Goal: Task Accomplishment & Management: Complete application form

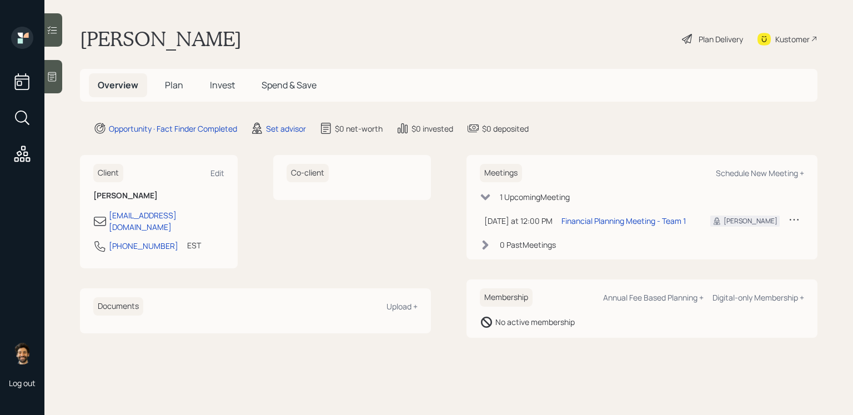
click at [281, 134] on div "Set advisor" at bounding box center [279, 128] width 56 height 13
click at [281, 125] on div "Set advisor" at bounding box center [286, 129] width 40 height 12
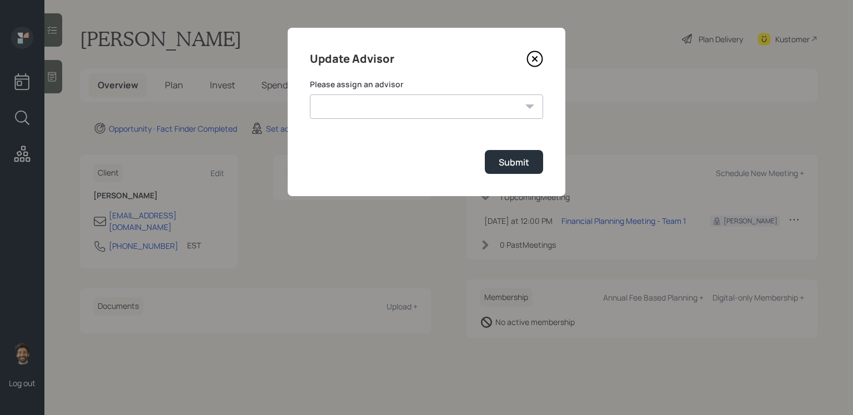
click at [405, 99] on select "[PERSON_NAME] [PERSON_NAME] [PERSON_NAME] [PERSON_NAME] End [PERSON_NAME] [PERS…" at bounding box center [426, 106] width 233 height 24
select select "f14b762f-c7c2-4b89-9227-8fa891345eea"
click at [310, 94] on select "[PERSON_NAME] [PERSON_NAME] [PERSON_NAME] [PERSON_NAME] End [PERSON_NAME] [PERS…" at bounding box center [426, 106] width 233 height 24
click at [525, 156] on div "Submit" at bounding box center [514, 162] width 31 height 12
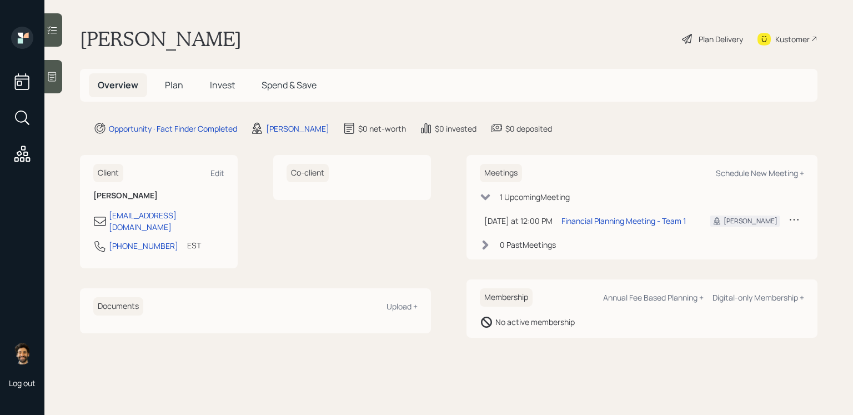
click at [63, 83] on main "[PERSON_NAME] Plan Delivery Kustomer Overview Plan Invest Spend & Save Opportun…" at bounding box center [448, 207] width 809 height 415
click at [61, 83] on div at bounding box center [53, 76] width 18 height 33
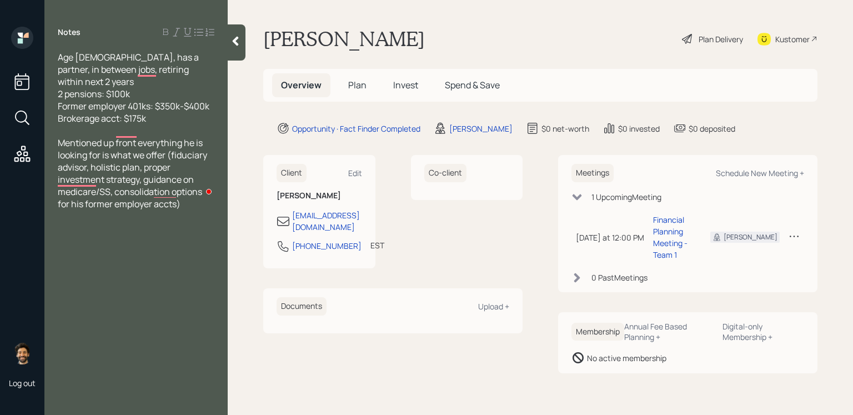
click at [355, 83] on span "Plan" at bounding box center [357, 85] width 18 height 12
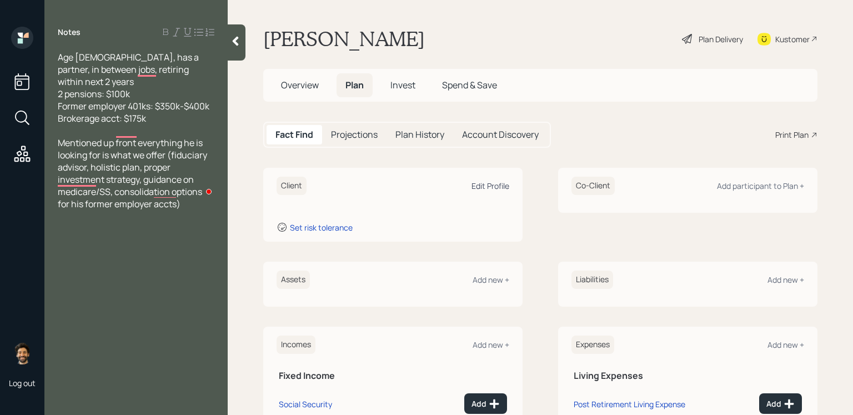
click at [487, 184] on div "Edit Profile" at bounding box center [491, 186] width 38 height 11
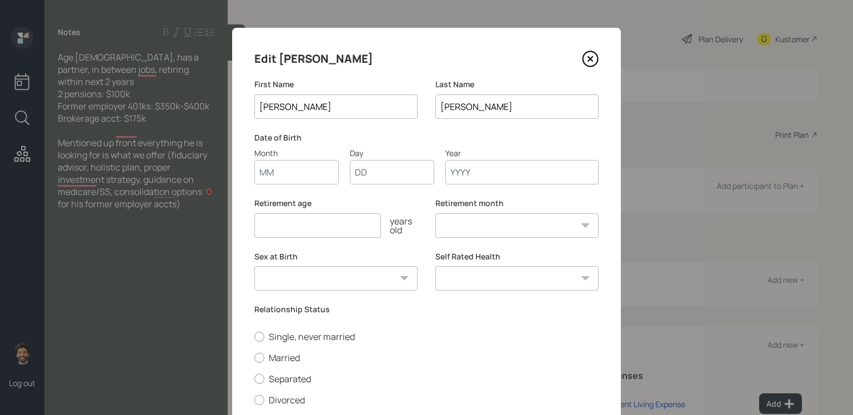
click at [309, 175] on input "Month" at bounding box center [296, 172] width 84 height 24
type input "01"
type input "1962"
select select "1"
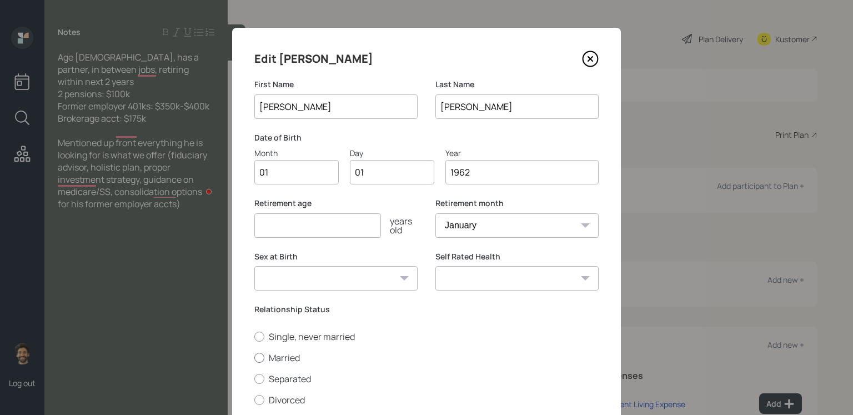
type input "1962"
click at [273, 338] on label "Married" at bounding box center [426, 358] width 344 height 12
click at [254, 338] on input "Married" at bounding box center [254, 357] width 1 height 1
radio input "true"
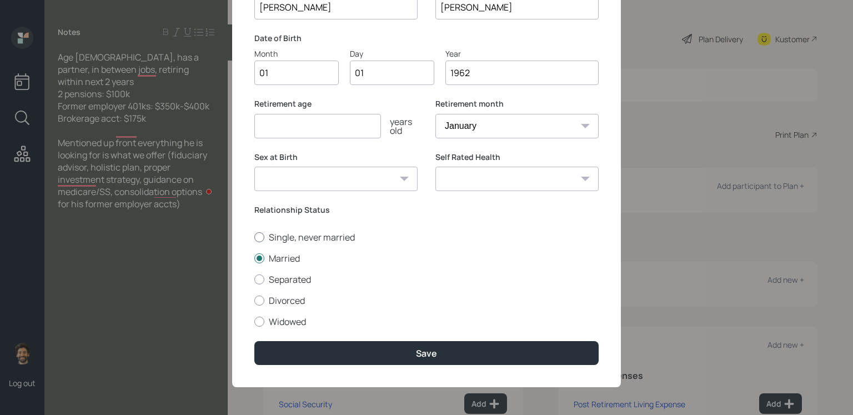
click at [277, 241] on label "Single, never married" at bounding box center [426, 237] width 344 height 12
click at [254, 237] on input "Single, never married" at bounding box center [254, 237] width 1 height 1
radio input "true"
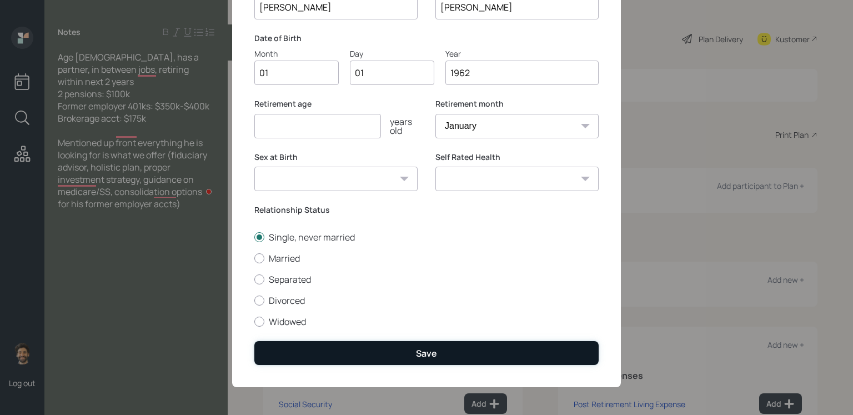
click at [279, 338] on button "Save" at bounding box center [426, 353] width 344 height 24
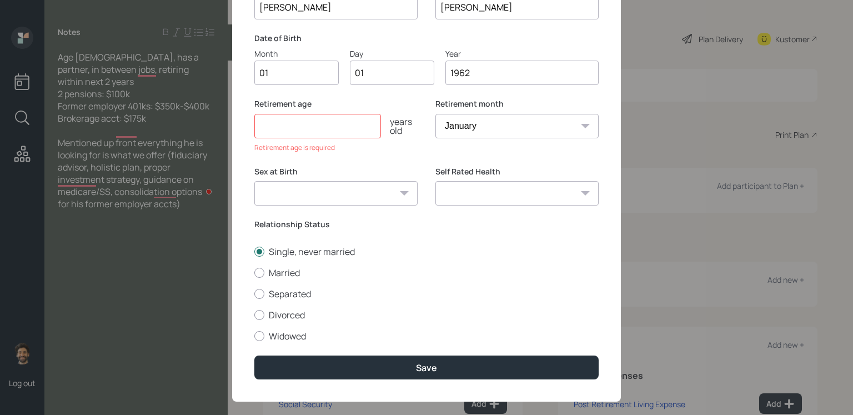
click at [316, 134] on input "number" at bounding box center [317, 126] width 127 height 24
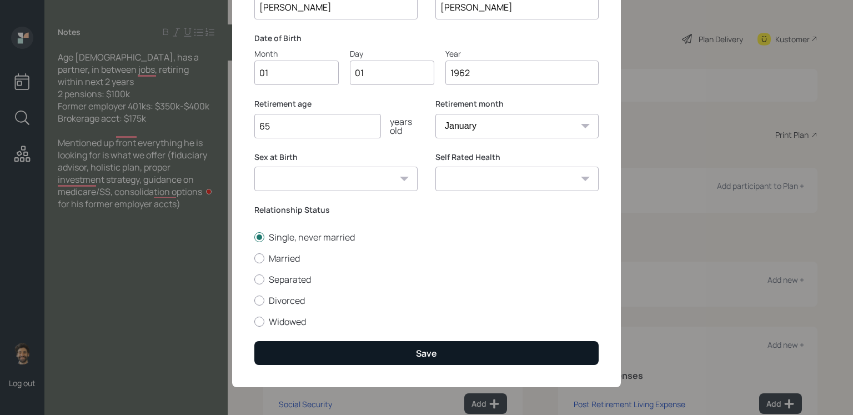
type input "65"
click at [299, 338] on button "Save" at bounding box center [426, 353] width 344 height 24
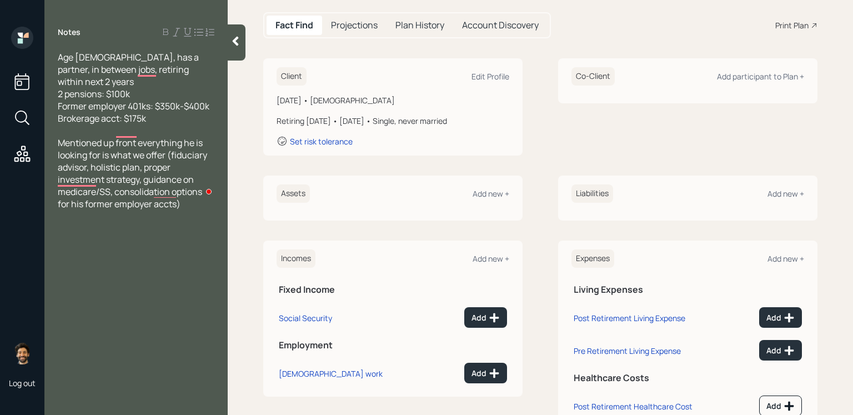
scroll to position [132, 0]
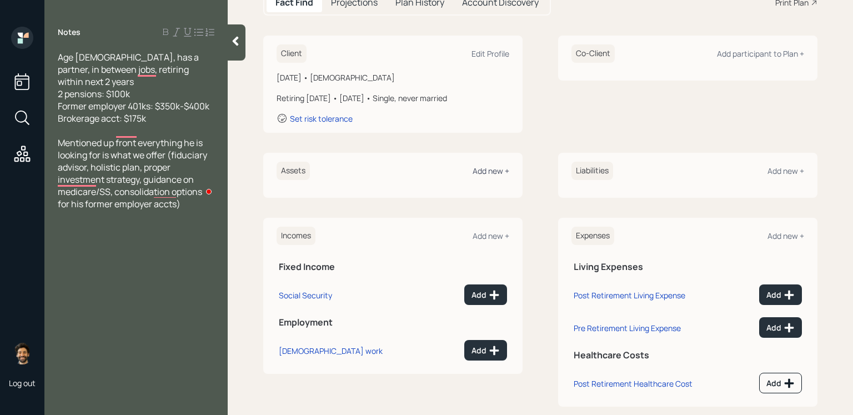
click at [487, 170] on div "Add new +" at bounding box center [491, 171] width 37 height 11
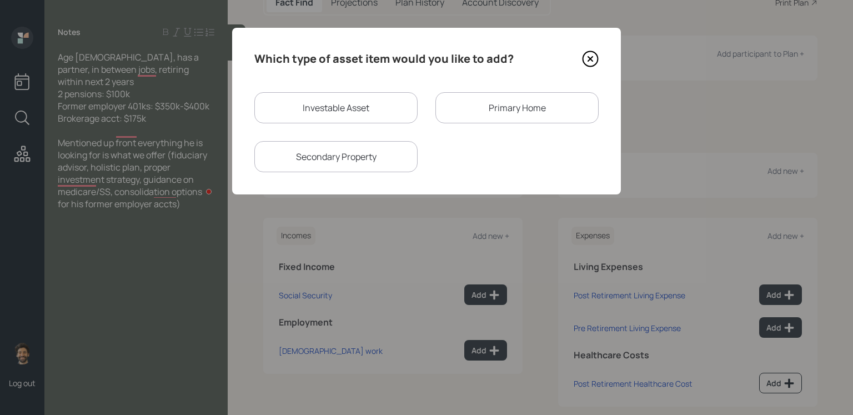
click at [365, 113] on div "Investable Asset" at bounding box center [335, 107] width 163 height 31
select select "taxable"
select select "balanced"
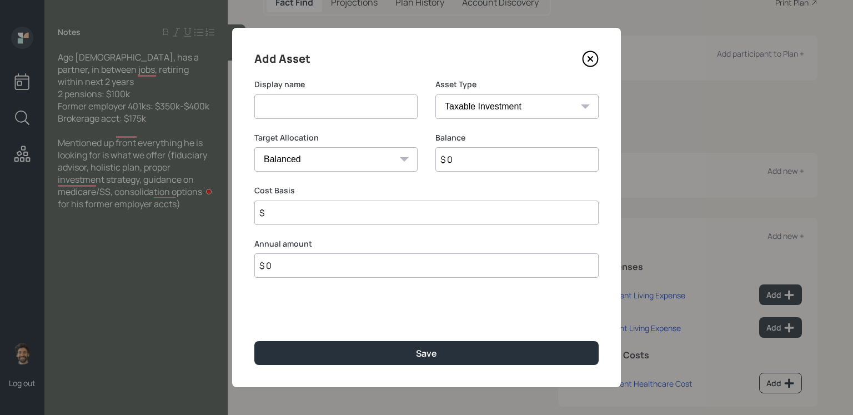
click at [328, 109] on input at bounding box center [335, 106] width 163 height 24
type input "Former 401k"
click at [512, 154] on input "$ 0" at bounding box center [517, 159] width 163 height 24
type input "$ 350,000"
click at [496, 107] on select "SEP [PERSON_NAME] IRA 401(k) [PERSON_NAME] 401(k) 403(b) [PERSON_NAME] 403(b) 4…" at bounding box center [517, 106] width 163 height 24
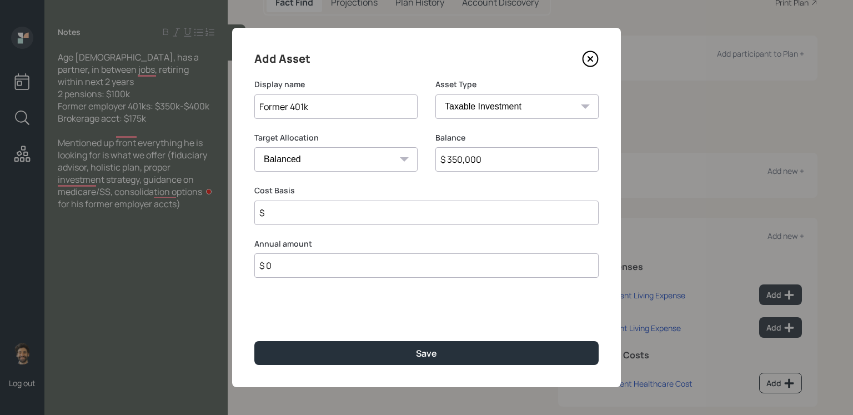
select select "company_sponsored"
click at [436, 94] on select "SEP [PERSON_NAME] IRA 401(k) [PERSON_NAME] 401(k) 403(b) [PERSON_NAME] 403(b) 4…" at bounding box center [517, 106] width 163 height 24
click at [278, 216] on input "number" at bounding box center [327, 213] width 147 height 24
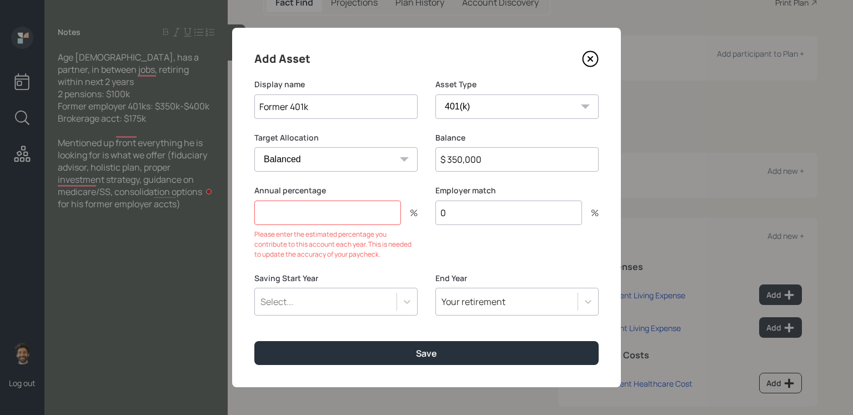
type input "0"
click at [278, 216] on input "number" at bounding box center [327, 213] width 147 height 24
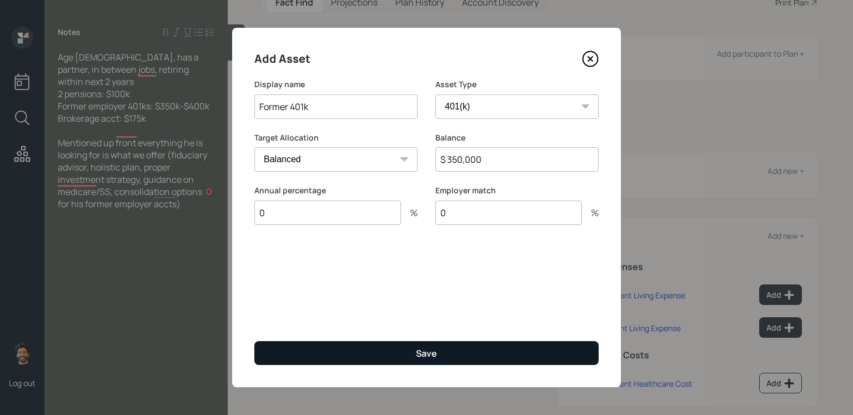
type input "0"
click at [265, 338] on button "Save" at bounding box center [426, 353] width 344 height 24
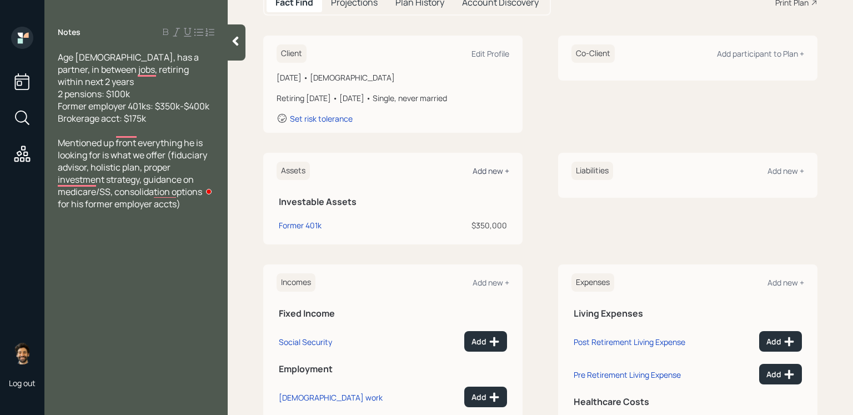
click at [492, 168] on div "Add new +" at bounding box center [491, 171] width 37 height 11
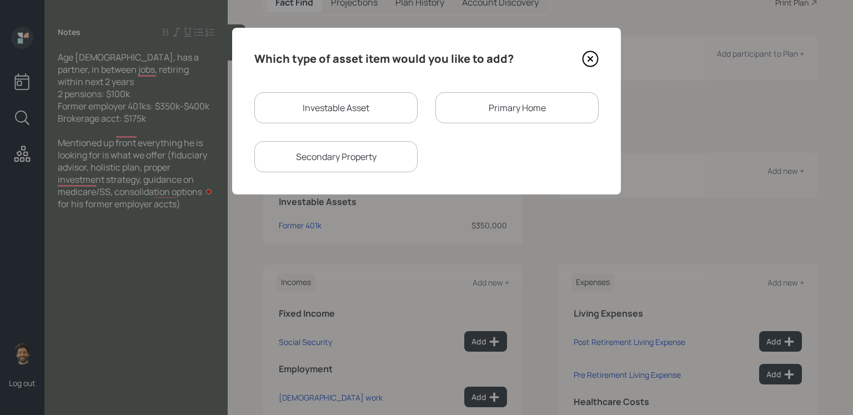
click at [342, 101] on div "Investable Asset" at bounding box center [335, 107] width 163 height 31
select select "taxable"
select select "balanced"
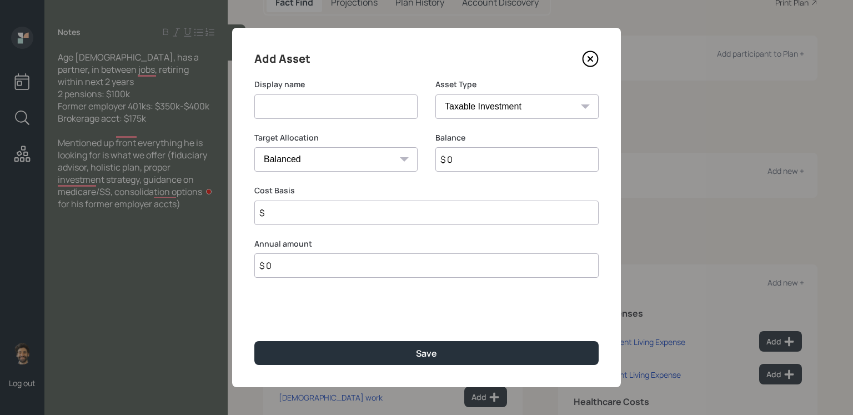
click at [329, 109] on input at bounding box center [335, 106] width 163 height 24
type input "Brokerage"
click at [517, 165] on input "$ 0" at bounding box center [517, 159] width 163 height 24
type input "$ 175,000"
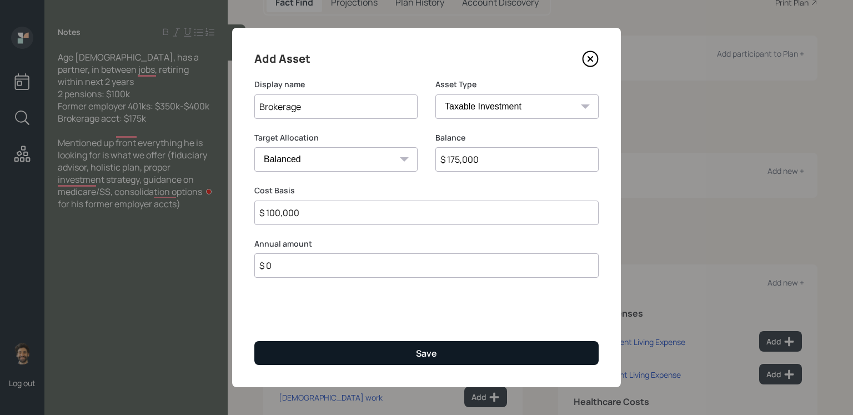
type input "$ 100,000"
click at [434, 338] on div "Save" at bounding box center [426, 353] width 21 height 12
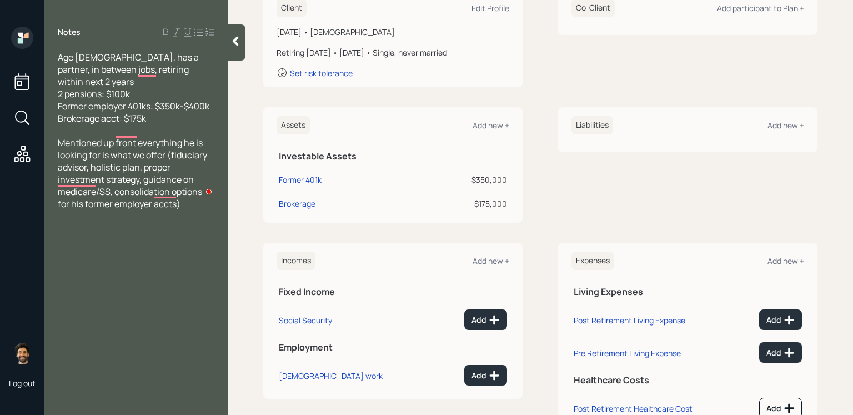
scroll to position [208, 0]
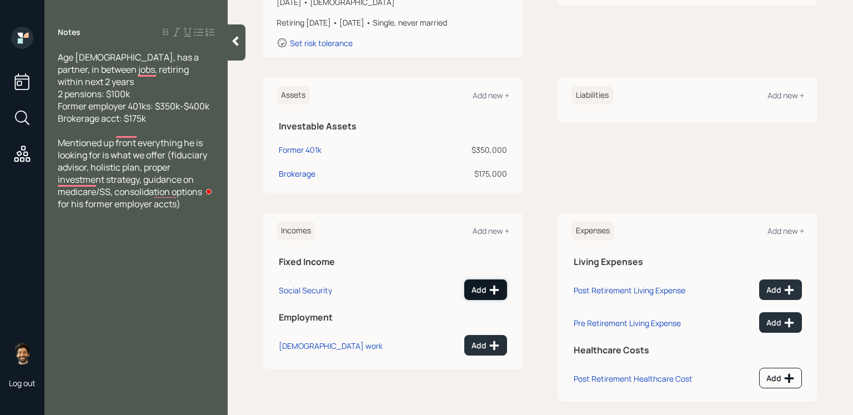
click at [482, 286] on div "Add" at bounding box center [486, 289] width 28 height 11
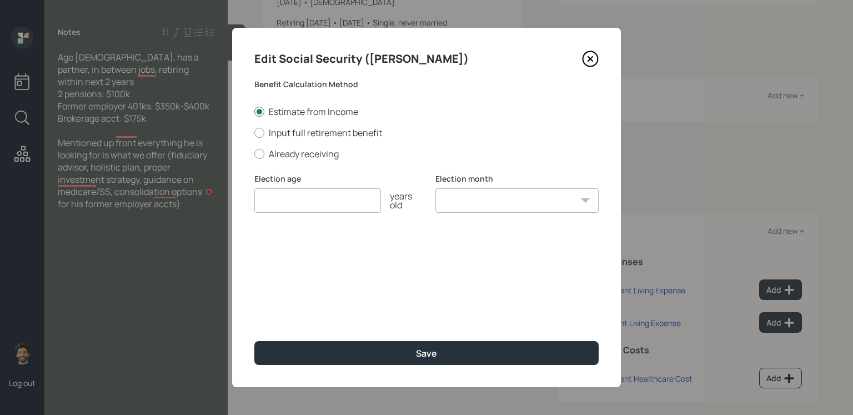
click at [338, 204] on input "number" at bounding box center [317, 200] width 127 height 24
type input "65"
click at [458, 203] on select "January February March April May June July August September October November De…" at bounding box center [517, 200] width 163 height 24
click at [459, 206] on select "January February March April May June July August September October November De…" at bounding box center [517, 200] width 163 height 24
select select "12"
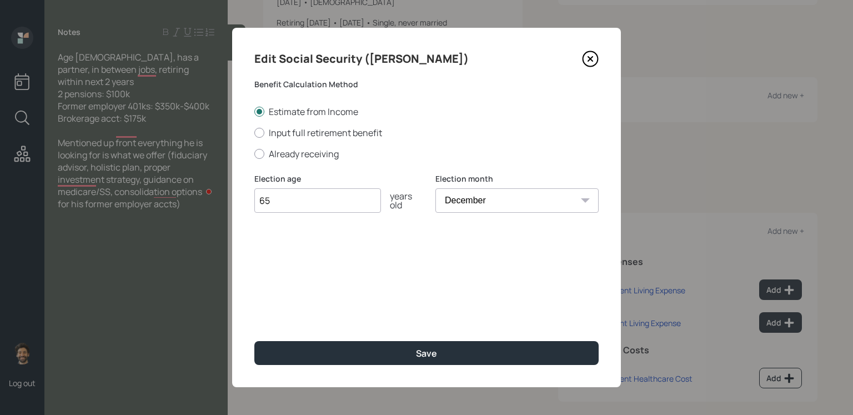
click at [436, 188] on select "January February March April May June July August September October November De…" at bounding box center [517, 200] width 163 height 24
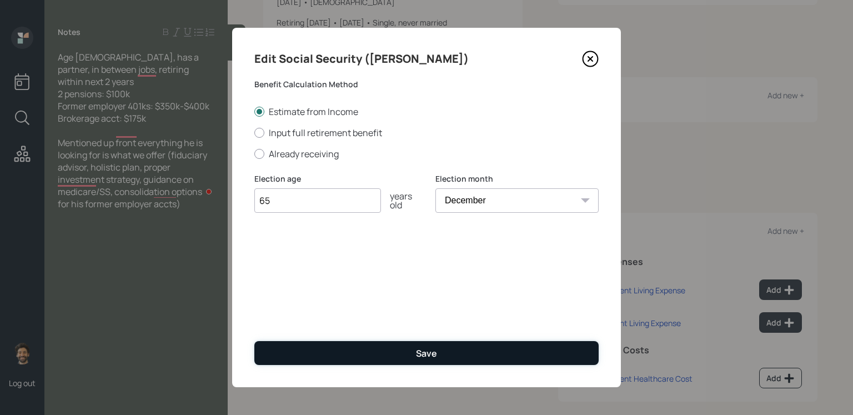
click at [410, 338] on button "Save" at bounding box center [426, 353] width 344 height 24
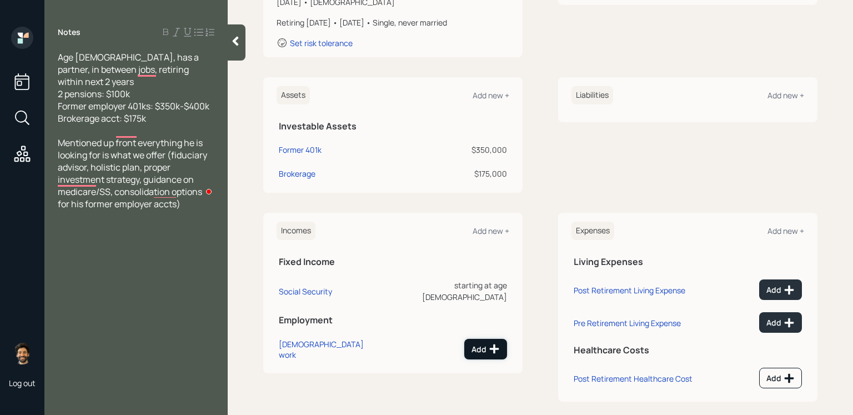
click at [488, 338] on div "Add" at bounding box center [486, 348] width 28 height 11
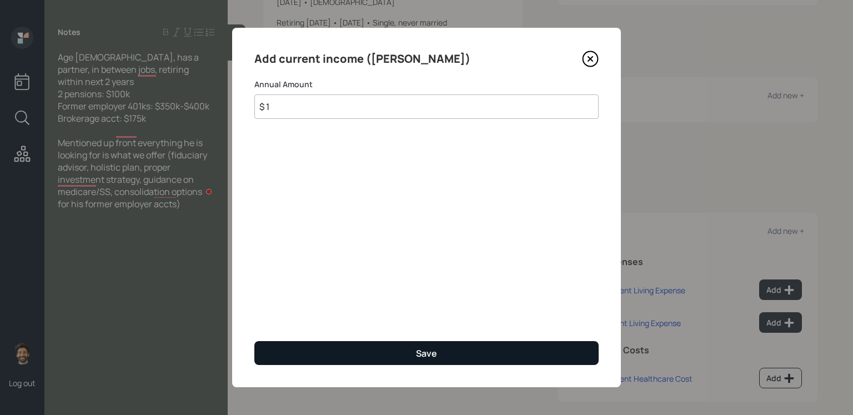
type input "$ 1"
click at [357, 338] on button "Save" at bounding box center [426, 353] width 344 height 24
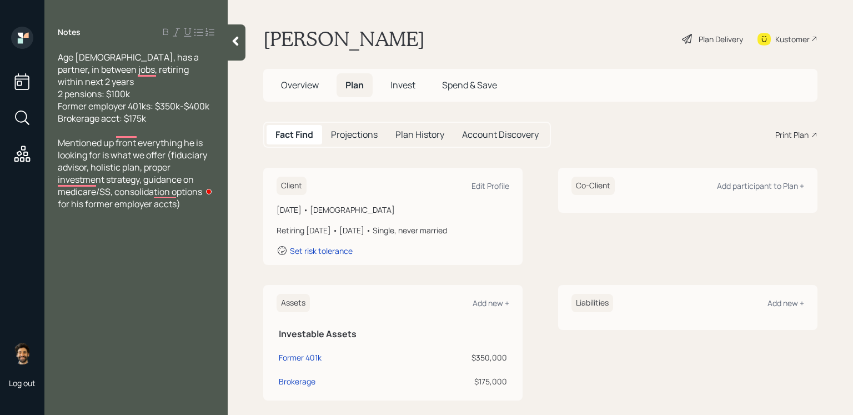
click at [359, 139] on h5 "Projections" at bounding box center [354, 134] width 47 height 11
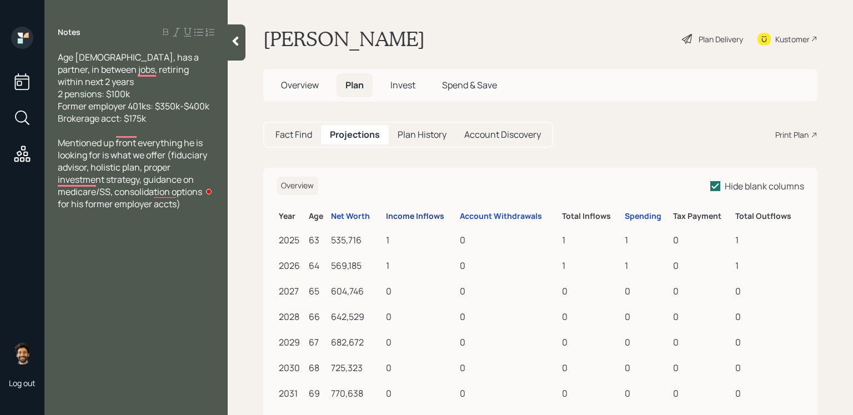
click at [417, 221] on div "Income Inflows" at bounding box center [415, 216] width 58 height 9
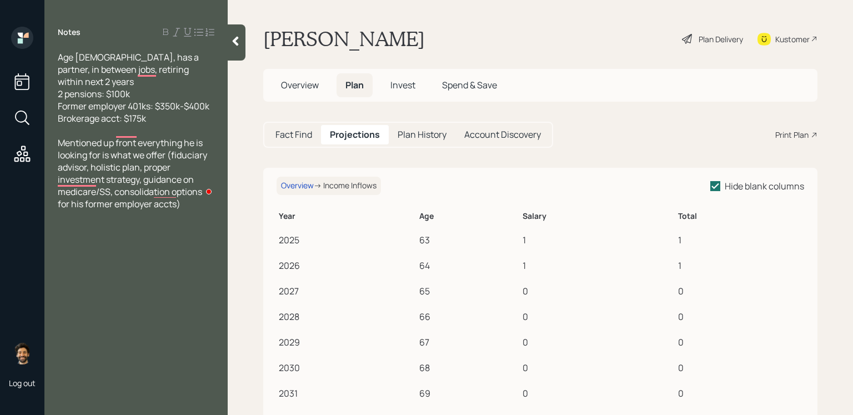
click at [307, 157] on main "[PERSON_NAME] Plan Delivery Kustomer Overview Plan Invest Spend & Save Fact Fin…" at bounding box center [541, 207] width 626 height 415
click at [290, 131] on h5 "Fact Find" at bounding box center [294, 134] width 37 height 11
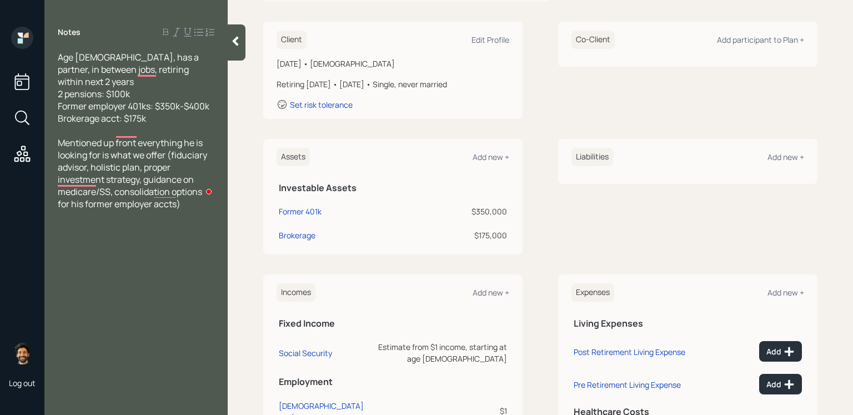
scroll to position [221, 0]
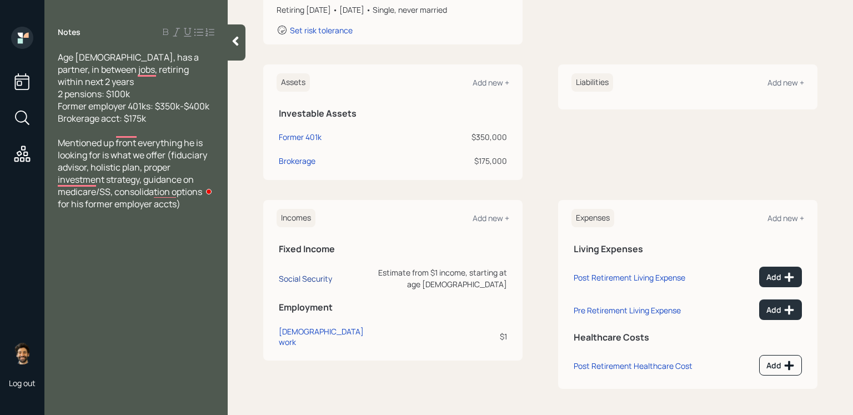
click at [303, 274] on div "Social Security" at bounding box center [305, 278] width 53 height 11
select select "12"
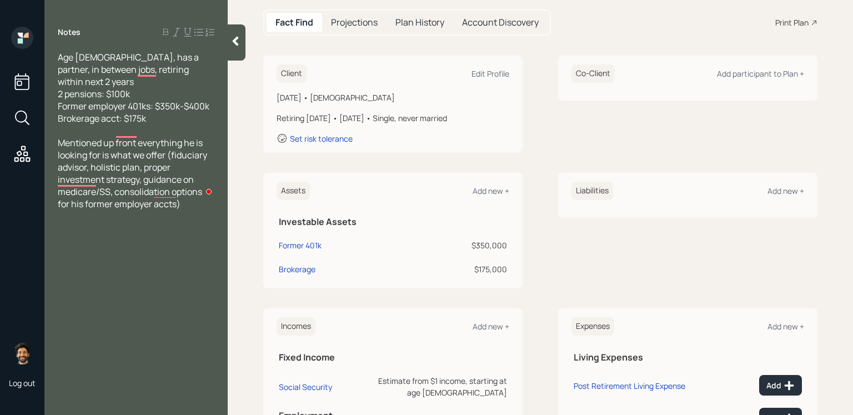
scroll to position [221, 0]
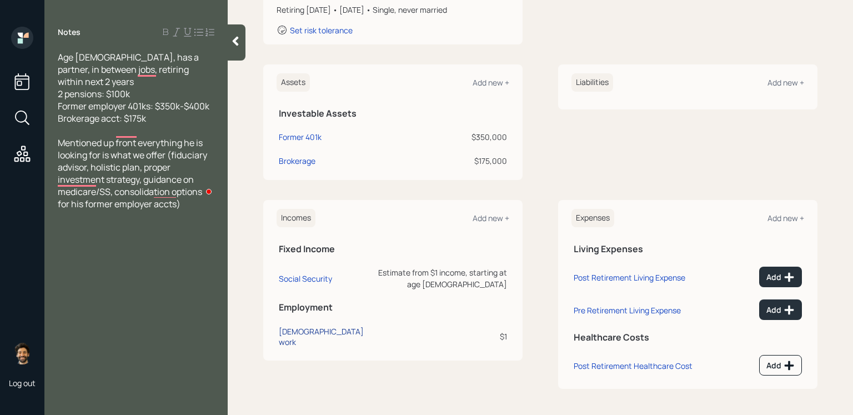
click at [307, 326] on div "[DEMOGRAPHIC_DATA] work" at bounding box center [324, 336] width 91 height 21
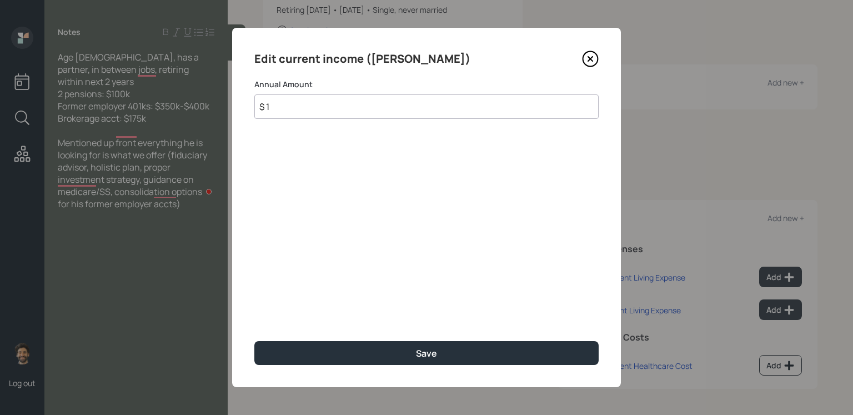
click at [390, 108] on input "$ 1" at bounding box center [426, 106] width 344 height 24
type input "$ 50,000"
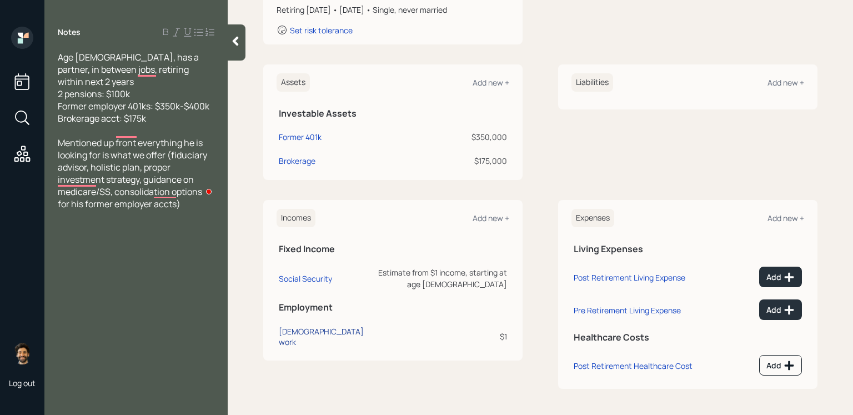
click at [302, 326] on div "[DEMOGRAPHIC_DATA] work" at bounding box center [324, 336] width 91 height 21
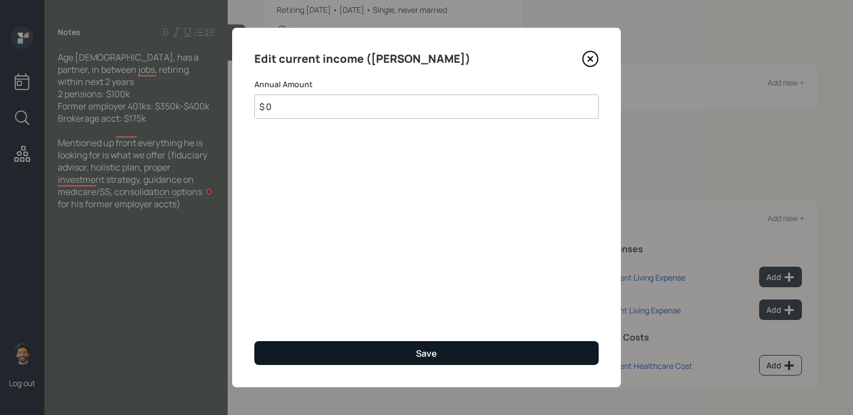
type input "$ 0"
click at [339, 338] on button "Save" at bounding box center [426, 353] width 344 height 24
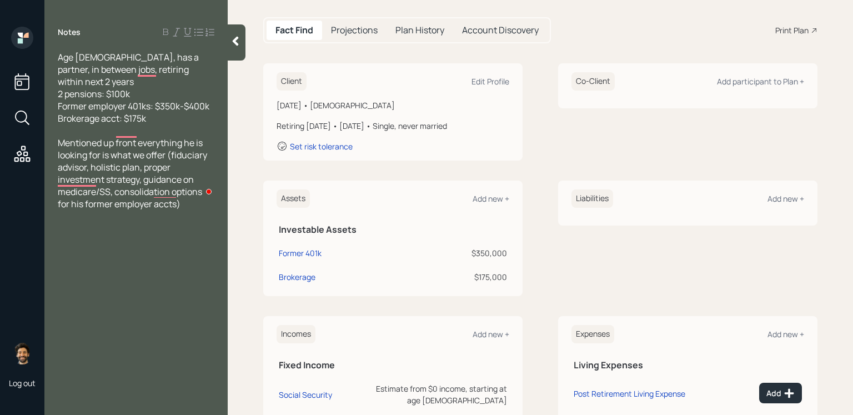
scroll to position [221, 0]
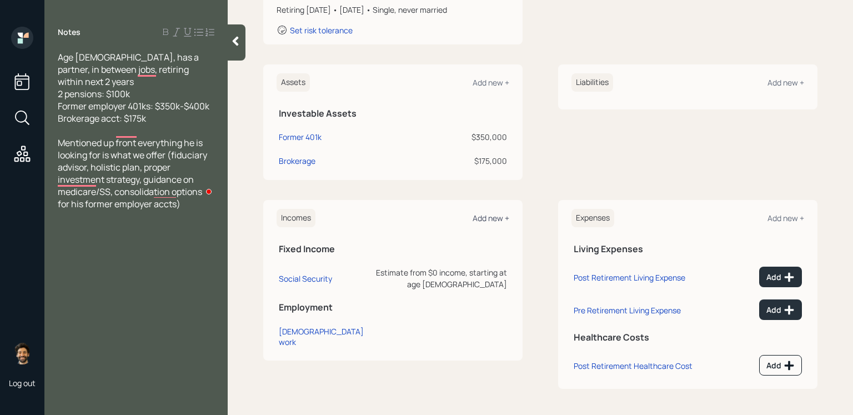
click at [485, 219] on div "Add new +" at bounding box center [491, 218] width 37 height 11
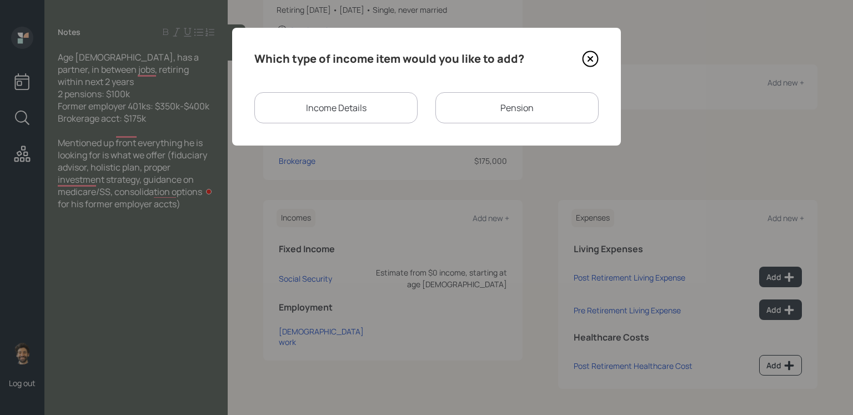
click at [468, 99] on div "Pension" at bounding box center [517, 107] width 163 height 31
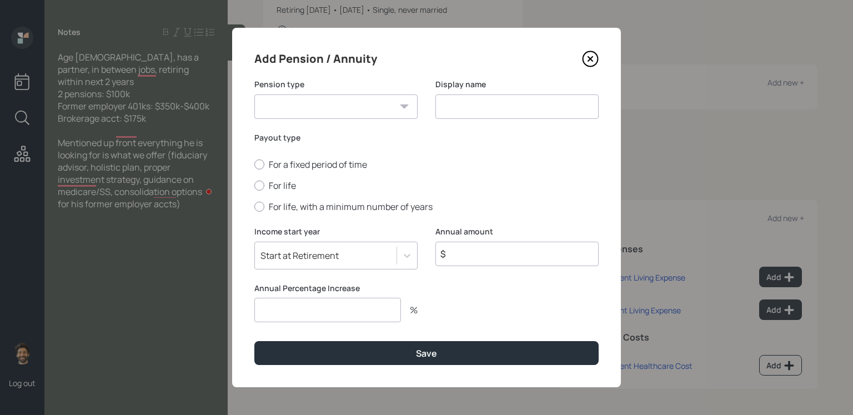
click at [352, 110] on select "Pension Annuity" at bounding box center [335, 106] width 163 height 24
select select "pension"
click at [254, 94] on select "Pension Annuity" at bounding box center [335, 106] width 163 height 24
click at [483, 107] on input at bounding box center [517, 106] width 163 height 24
type input "Pensions"
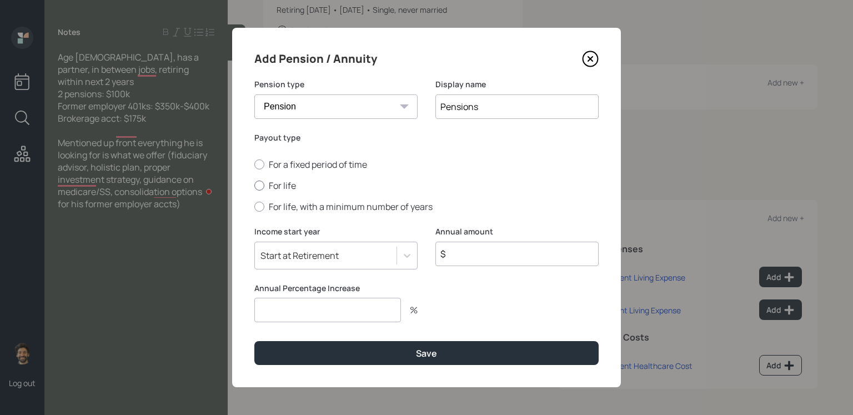
click at [282, 183] on label "For life" at bounding box center [426, 185] width 344 height 12
click at [254, 186] on input "For life" at bounding box center [254, 186] width 1 height 1
radio input "true"
drag, startPoint x: 477, startPoint y: 254, endPoint x: 477, endPoint y: 243, distance: 11.1
click at [477, 254] on input "$" at bounding box center [517, 254] width 163 height 24
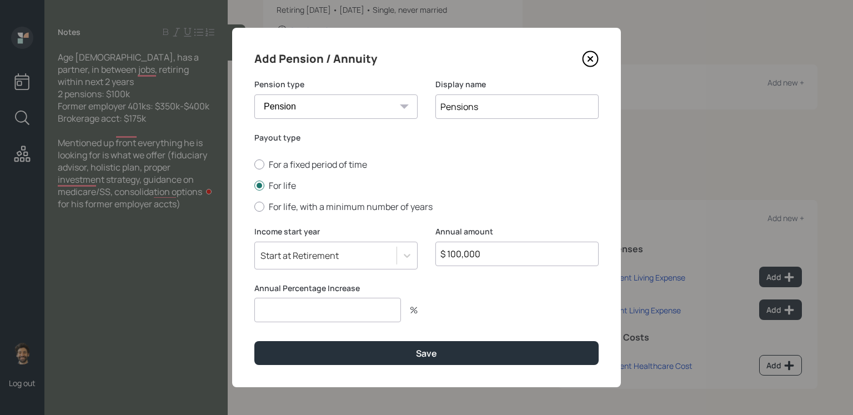
type input "$ 100,000"
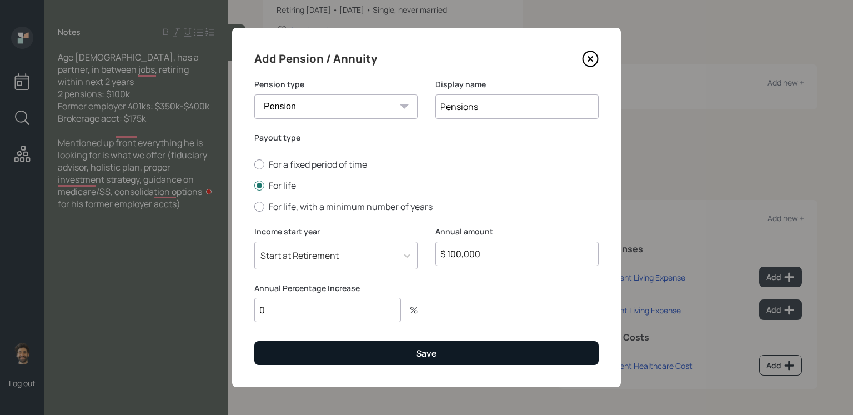
type input "0"
click at [442, 338] on button "Save" at bounding box center [426, 353] width 344 height 24
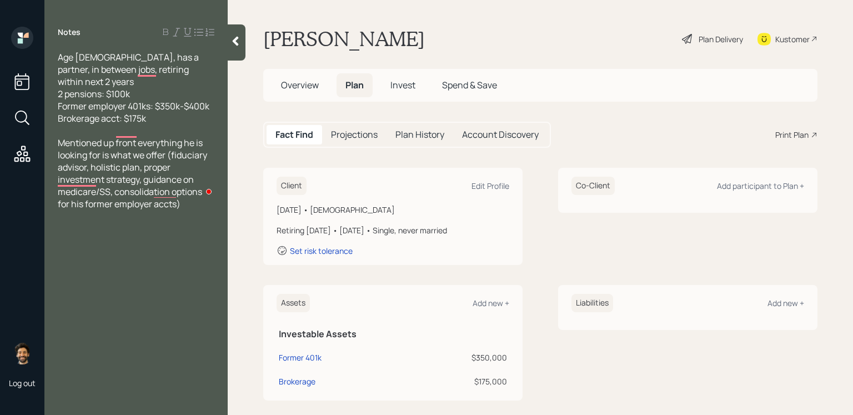
click at [355, 141] on div "Projections" at bounding box center [354, 134] width 64 height 19
